Goal: Check status: Check status

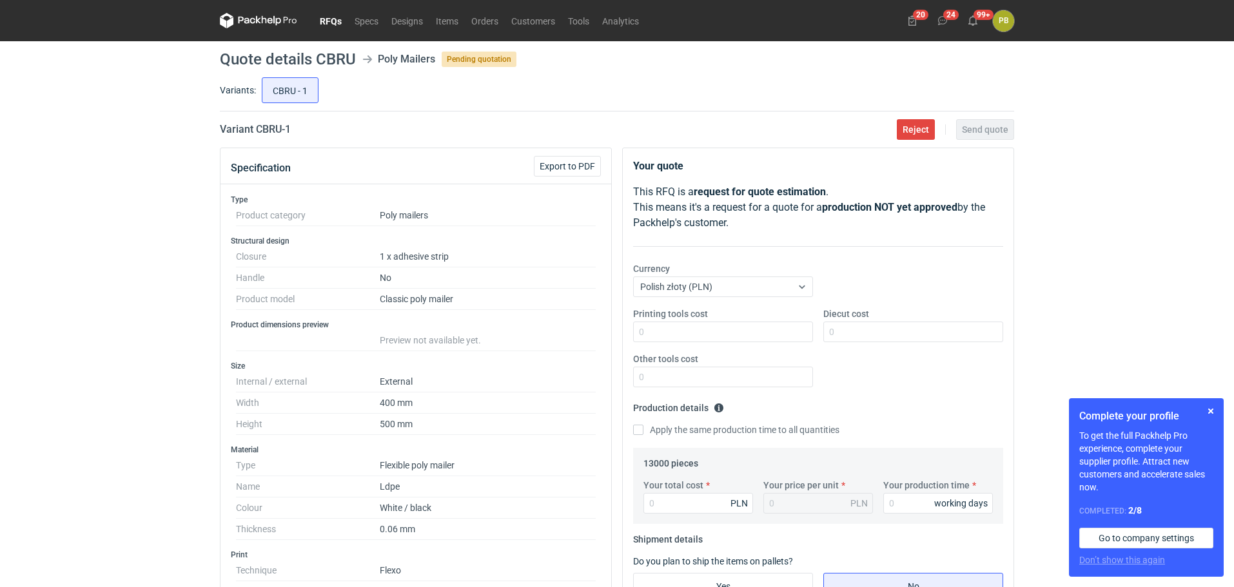
click at [328, 17] on link "RFQs" at bounding box center [330, 20] width 35 height 15
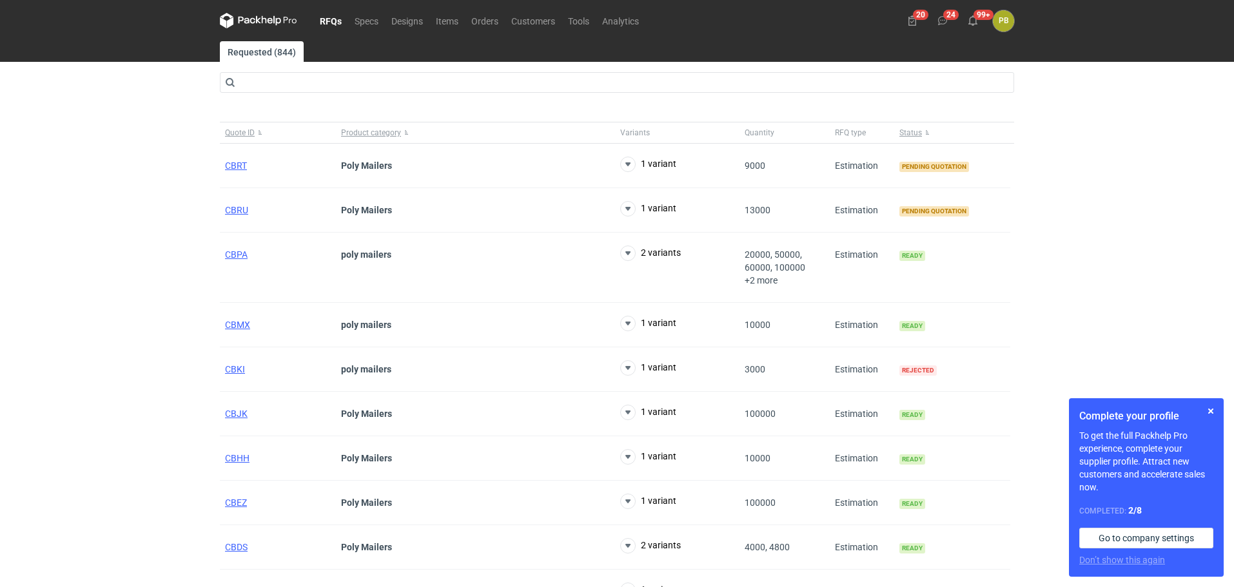
click at [1112, 170] on div "RFQs Specs Designs Items Orders Customers Tools Analytics 20 24 99+ PB Piotr Bo…" at bounding box center [617, 293] width 1234 height 587
